Goal: Subscribe to service/newsletter

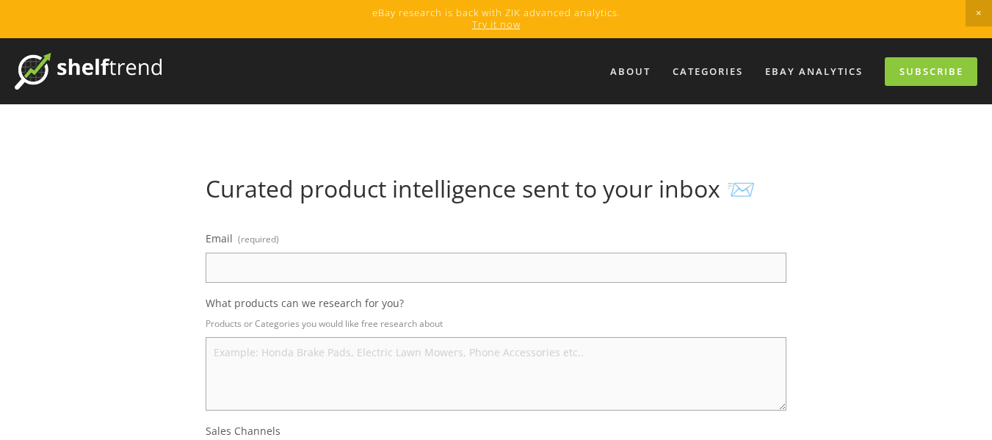
click at [453, 259] on input "Email (required)" at bounding box center [496, 268] width 581 height 30
click at [467, 258] on input "Email (required)" at bounding box center [496, 268] width 581 height 30
click at [253, 258] on input "usabend" at bounding box center [496, 268] width 581 height 30
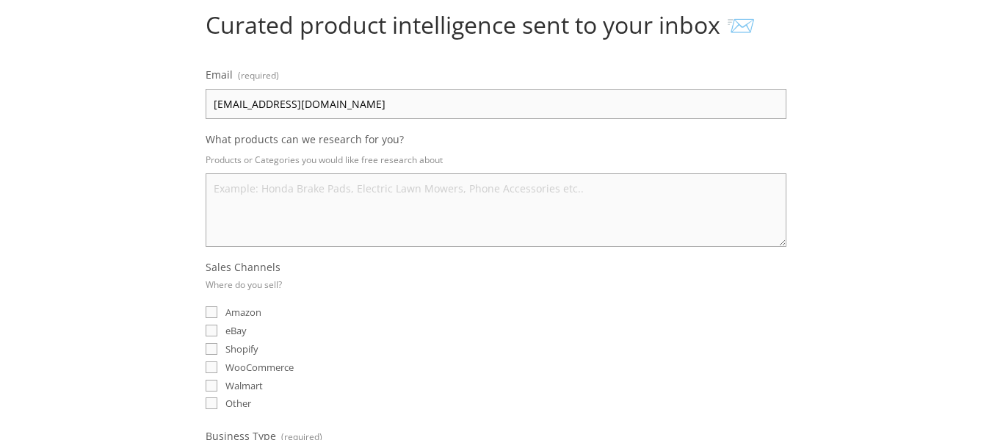
scroll to position [196, 0]
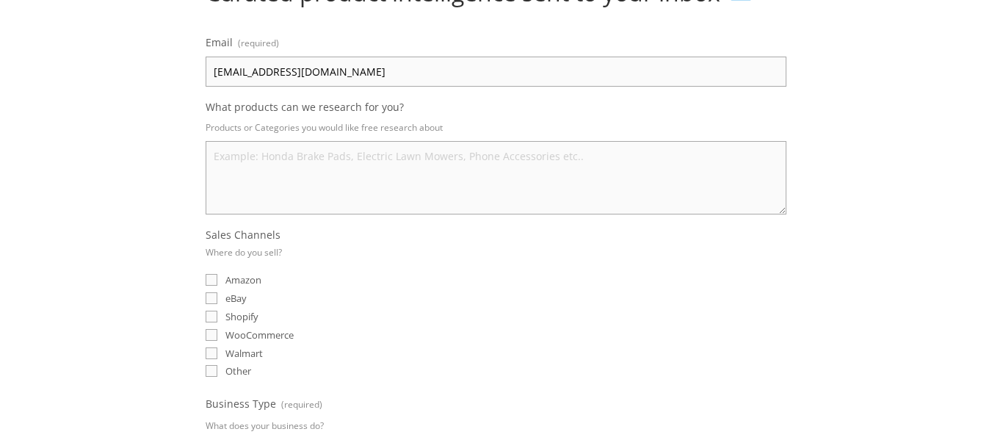
type input "usabend58@gmail.com"
click at [242, 291] on span "eBay" at bounding box center [235, 297] width 21 height 13
click at [217, 292] on input "eBay" at bounding box center [212, 298] width 12 height 12
checkbox input "true"
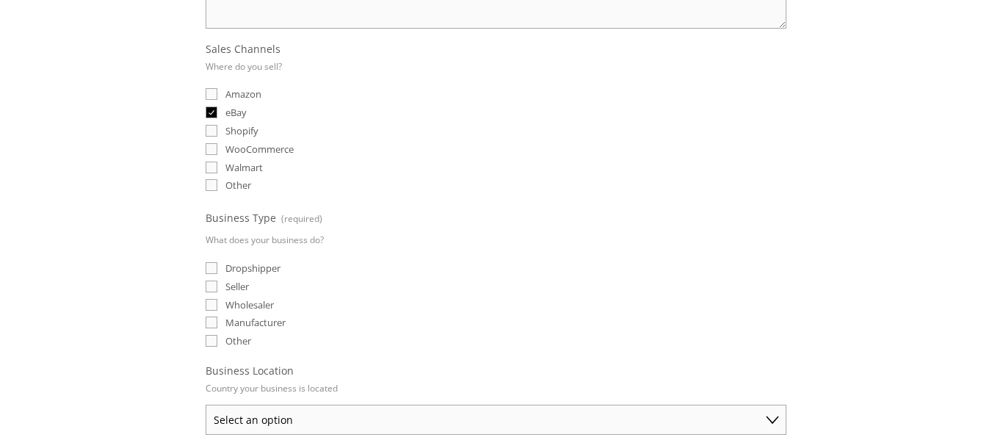
scroll to position [391, 0]
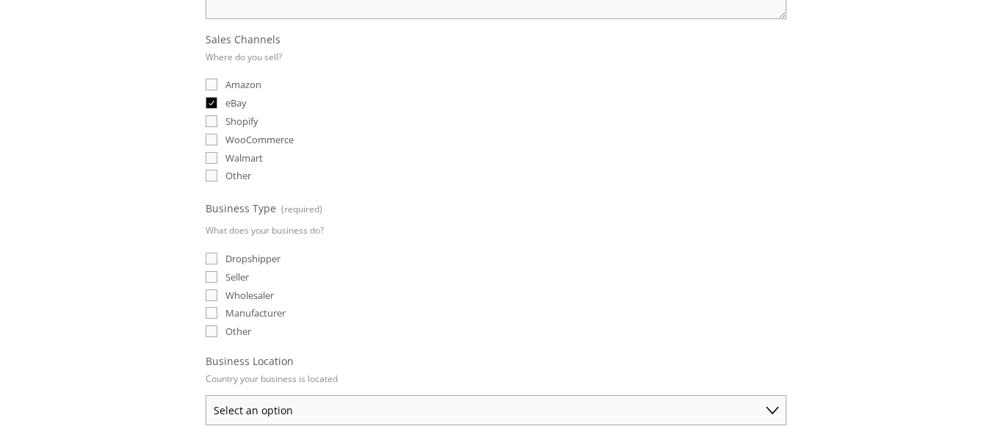
drag, startPoint x: 265, startPoint y: 248, endPoint x: 264, endPoint y: 264, distance: 15.4
click at [264, 253] on span "Dropshipper" at bounding box center [252, 258] width 55 height 13
click at [217, 253] on input "Dropshipper" at bounding box center [212, 259] width 12 height 12
checkbox input "true"
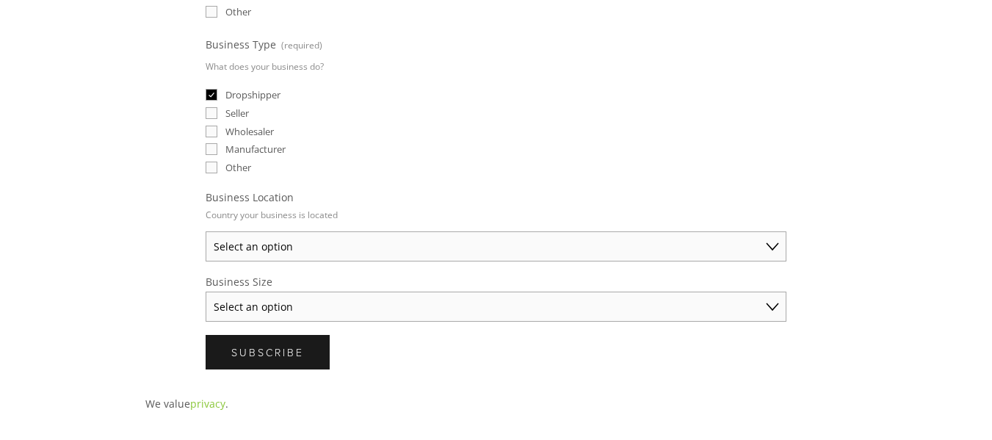
scroll to position [587, 0]
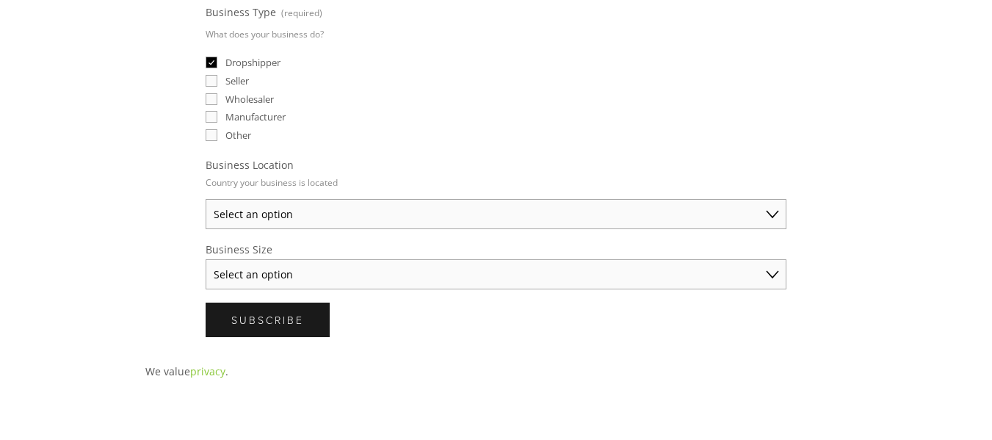
click at [374, 212] on select "Select an option Australia United States United Kingdom China Japan Germany Can…" at bounding box center [496, 214] width 581 height 30
select select "United States"
click at [206, 199] on select "Select an option Australia United States United Kingdom China Japan Germany Can…" at bounding box center [496, 214] width 581 height 30
click at [343, 259] on select "Select an option Solo Merchant (under $50K annual sales) Small Business ($50K -…" at bounding box center [496, 274] width 581 height 30
select select "Solo Merchant (under $50K annual sales)"
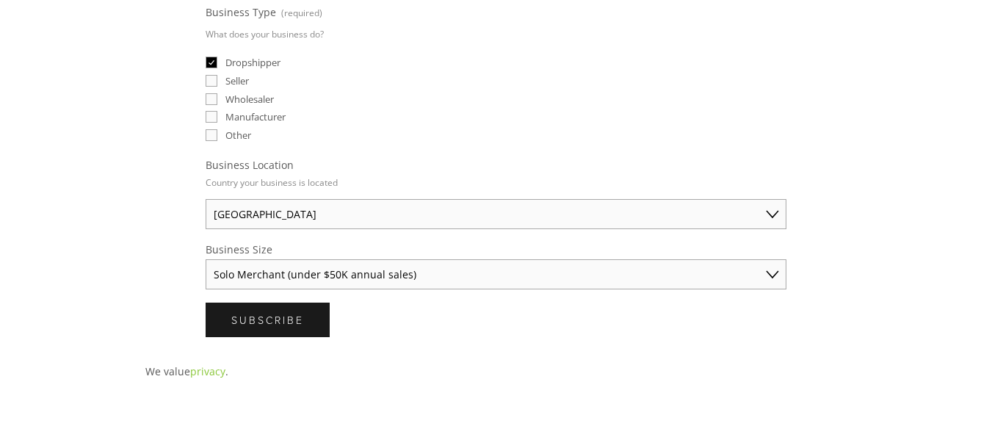
click at [206, 259] on select "Select an option Solo Merchant (under $50K annual sales) Small Business ($50K -…" at bounding box center [496, 274] width 581 height 30
click at [286, 315] on span "Subscribe" at bounding box center [267, 320] width 73 height 14
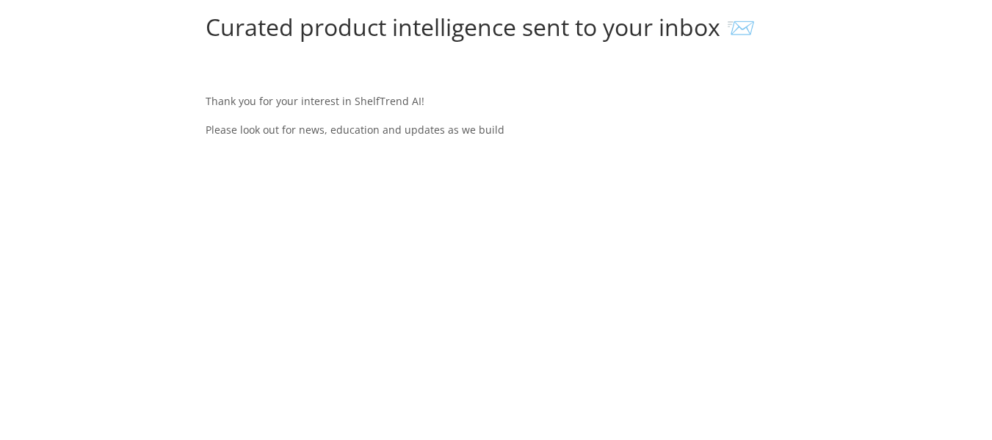
scroll to position [0, 0]
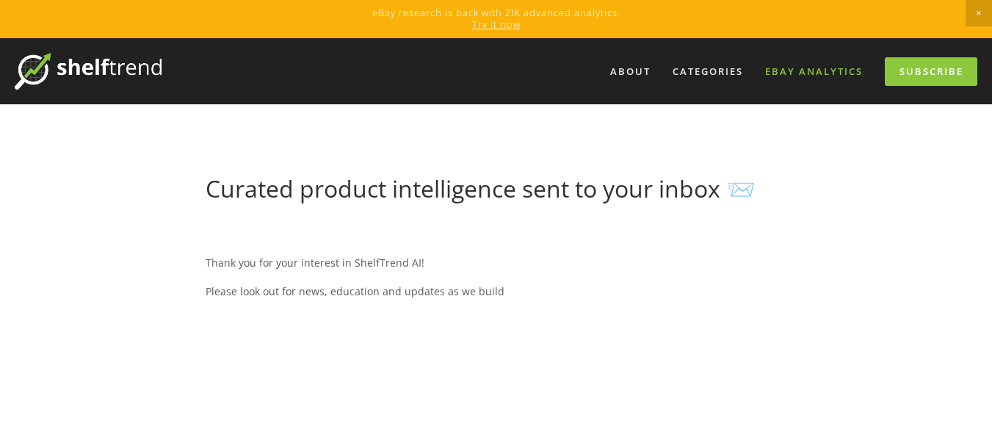
click at [850, 65] on link "eBay Analytics" at bounding box center [814, 71] width 117 height 24
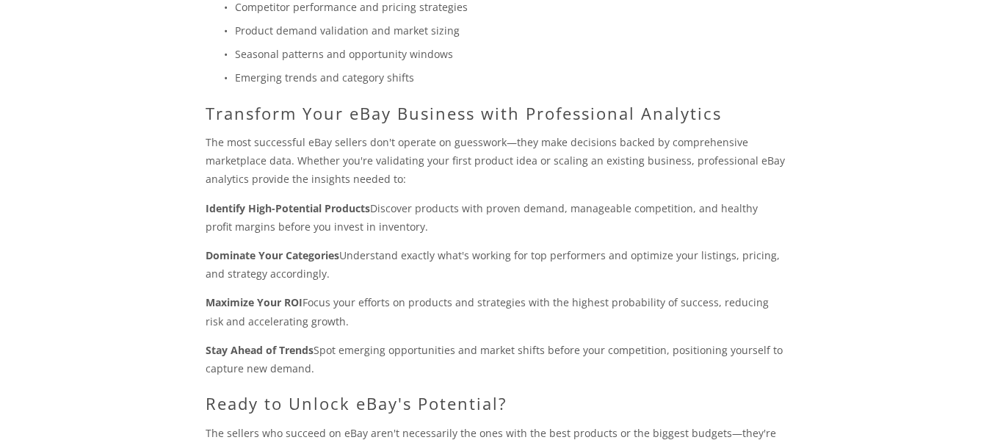
scroll to position [1348, 0]
